Goal: Information Seeking & Learning: Learn about a topic

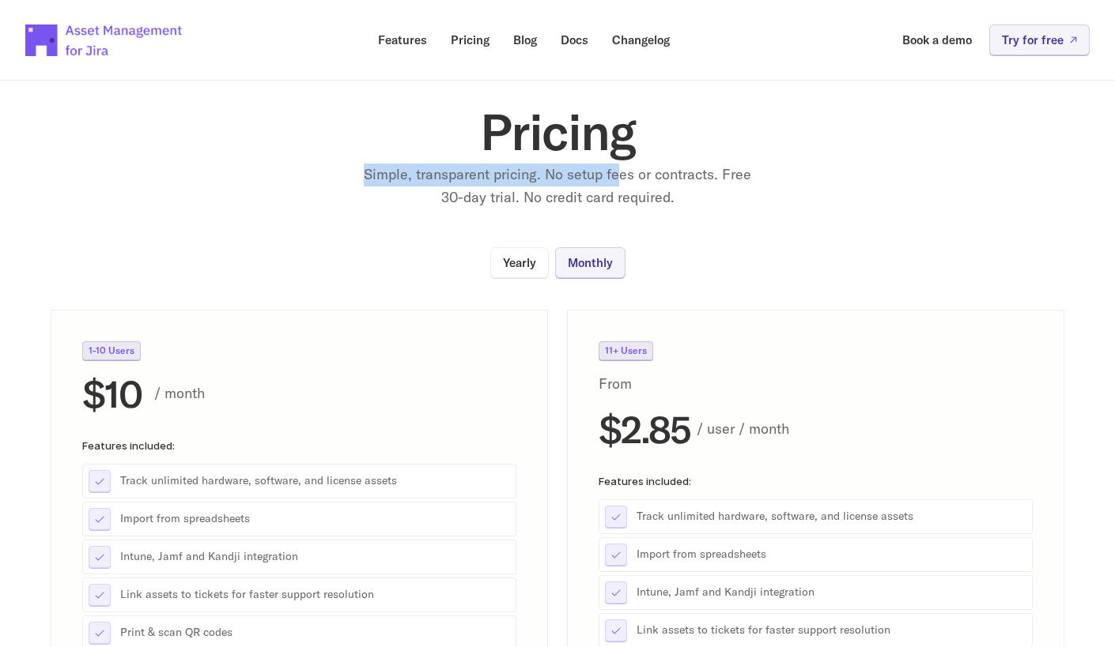
drag, startPoint x: 391, startPoint y: 175, endPoint x: 717, endPoint y: 186, distance: 325.9
click at [632, 183] on div "Pricing Simple, transparent pricing. No setup fees or contracts. Free 30-day tr…" at bounding box center [557, 158] width 632 height 103
click at [799, 215] on section "Pricing Simple, transparent pricing. No setup fees or contracts. Free 30-day tr…" at bounding box center [557, 402] width 1115 height 742
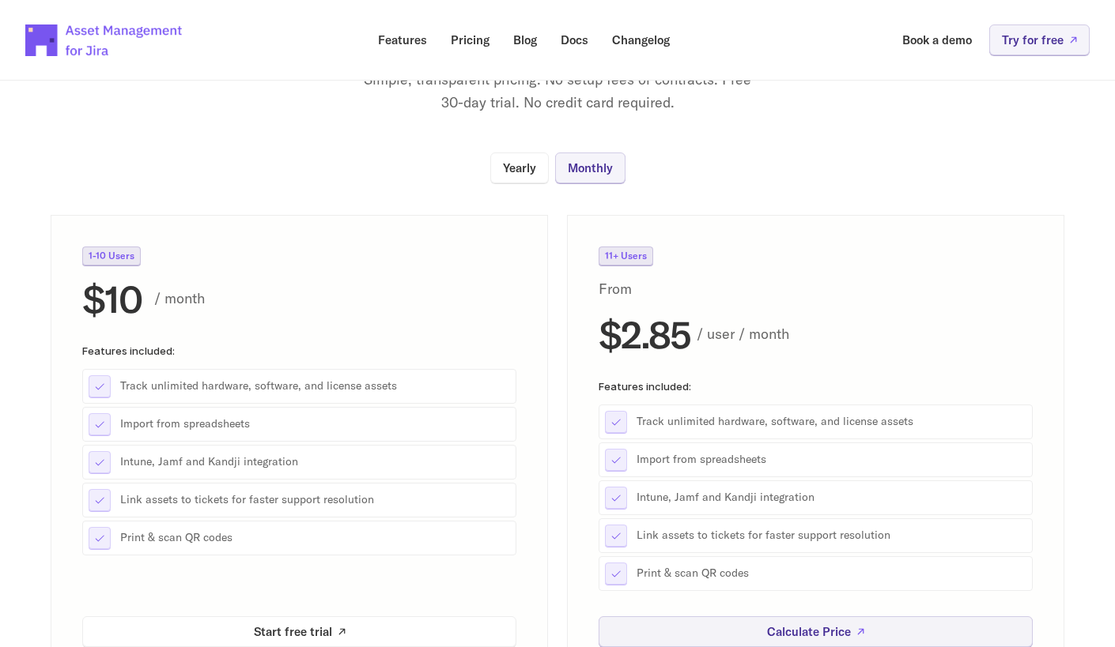
scroll to position [121, 0]
copy div "Yearly Monthly"
drag, startPoint x: 478, startPoint y: 159, endPoint x: 604, endPoint y: 163, distance: 125.8
click at [619, 167] on div "Yearly Monthly 1-10 Users $10 / month Features included: Track unlimited hardwa…" at bounding box center [557, 414] width 1013 height 526
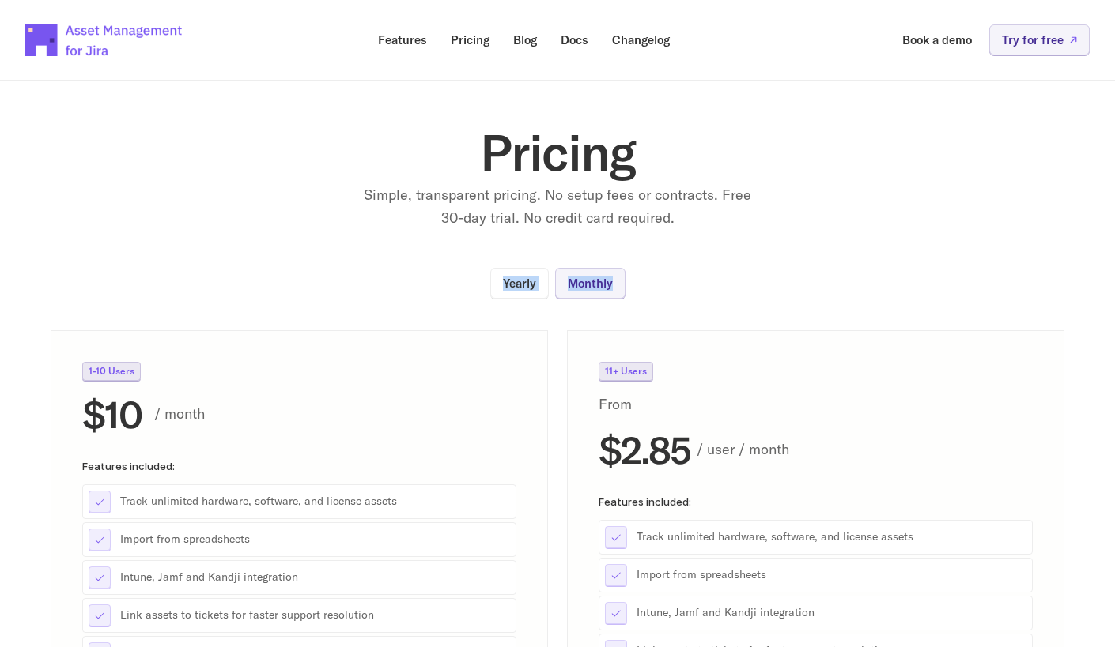
scroll to position [0, 0]
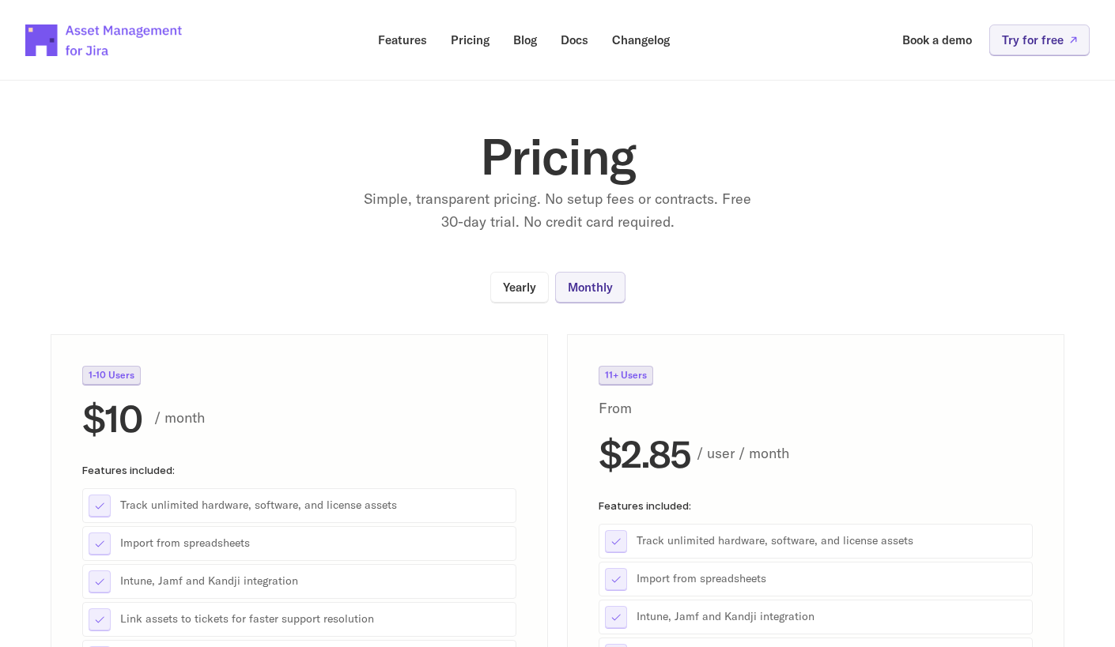
click at [843, 219] on div "Pricing Simple, transparent pricing. No setup fees or contracts. Free 30-day tr…" at bounding box center [557, 182] width 632 height 103
drag, startPoint x: 548, startPoint y: 203, endPoint x: 718, endPoint y: 202, distance: 170.0
click at [718, 202] on p "Simple, transparent pricing. No setup fees or contracts. Free 30-day trial. No …" at bounding box center [557, 211] width 395 height 46
copy p "No setup fees or contracts."
